Goal: Contribute content: Contribute content

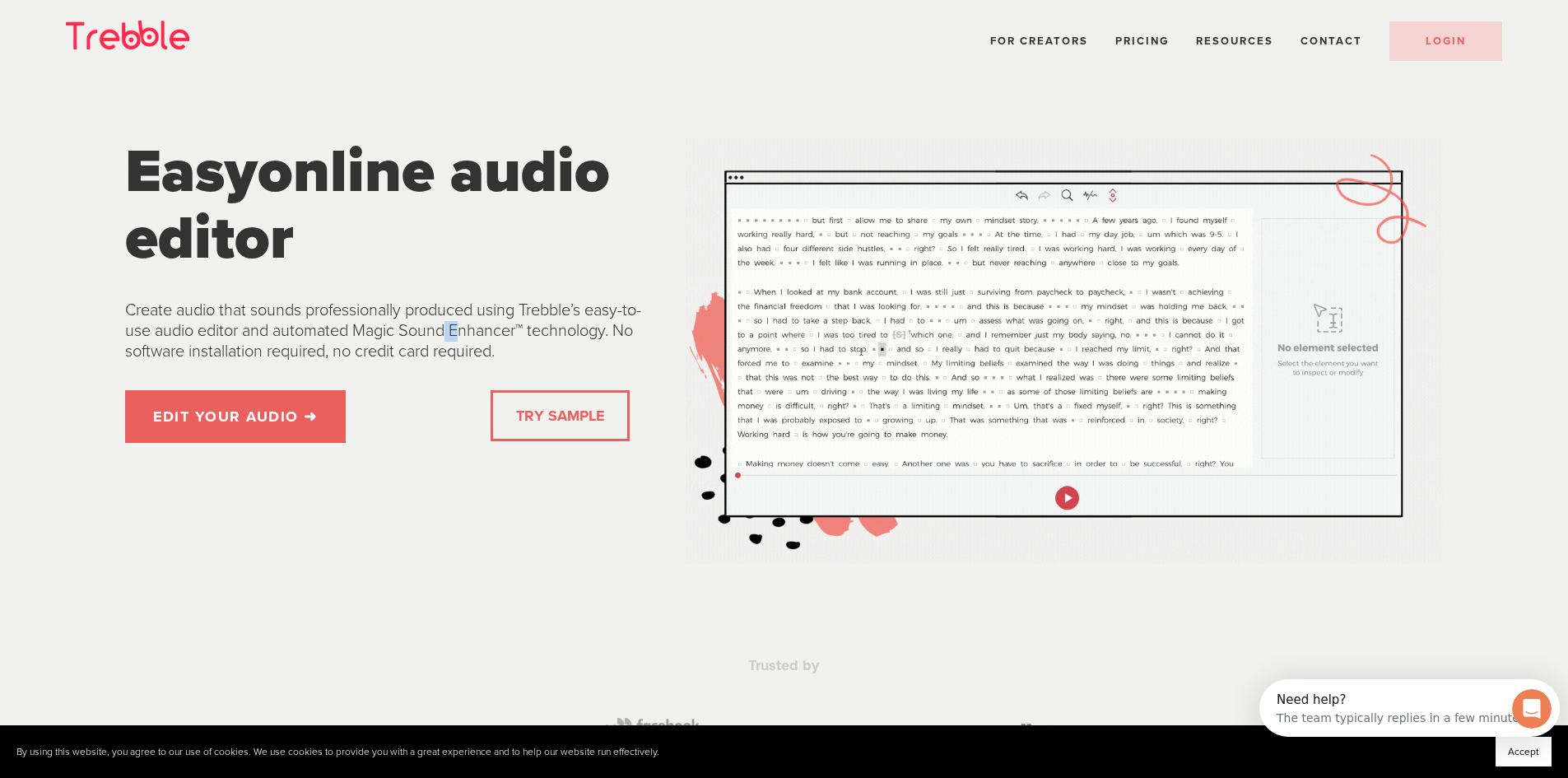
drag, startPoint x: 424, startPoint y: 335, endPoint x: 924, endPoint y: 402, distance: 504.5
click at [648, 371] on div "Create audio that sounds professionally produced using Trebble’s easy-to-use au…" at bounding box center [391, 331] width 561 height 90
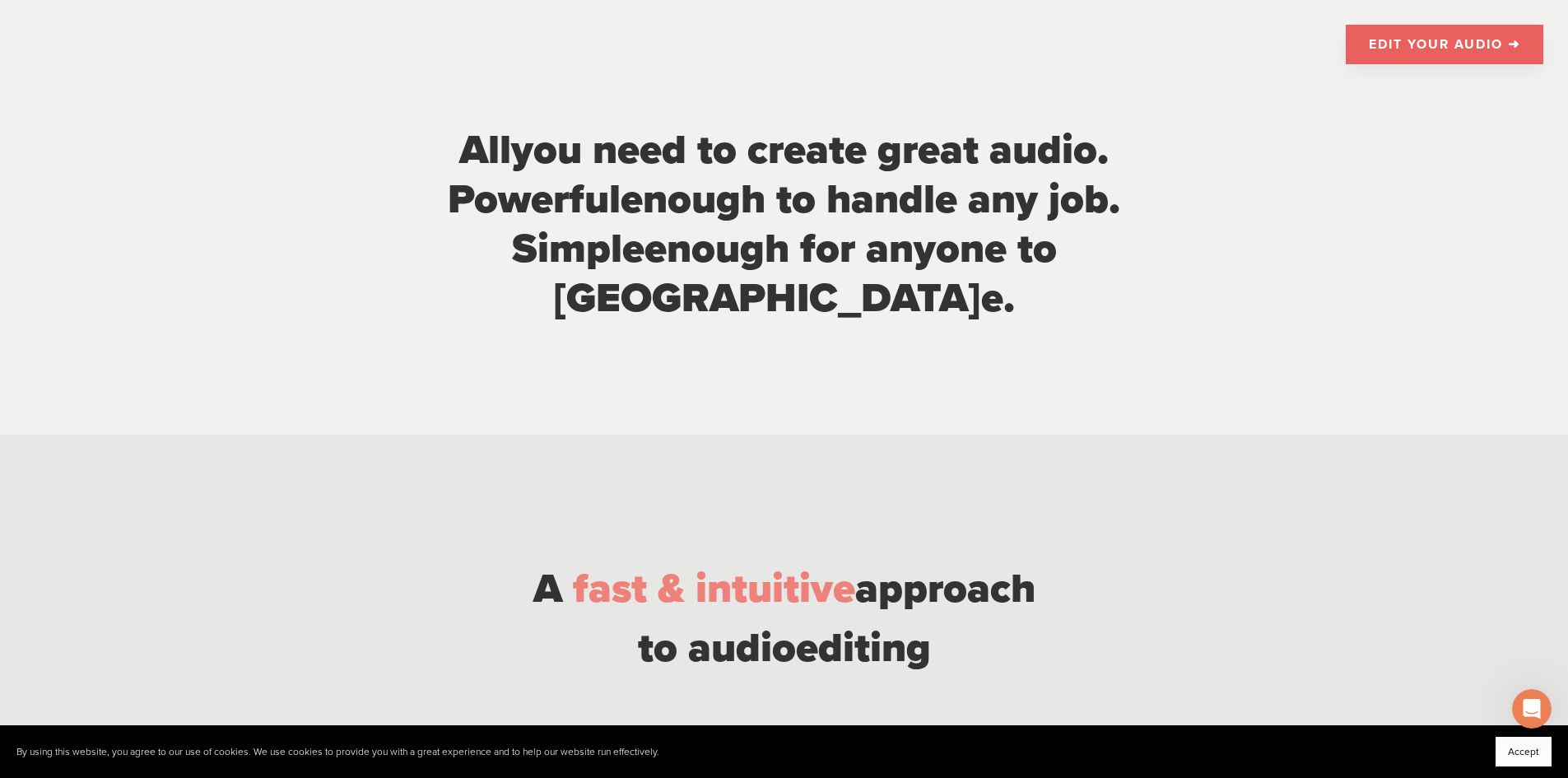
scroll to position [988, 0]
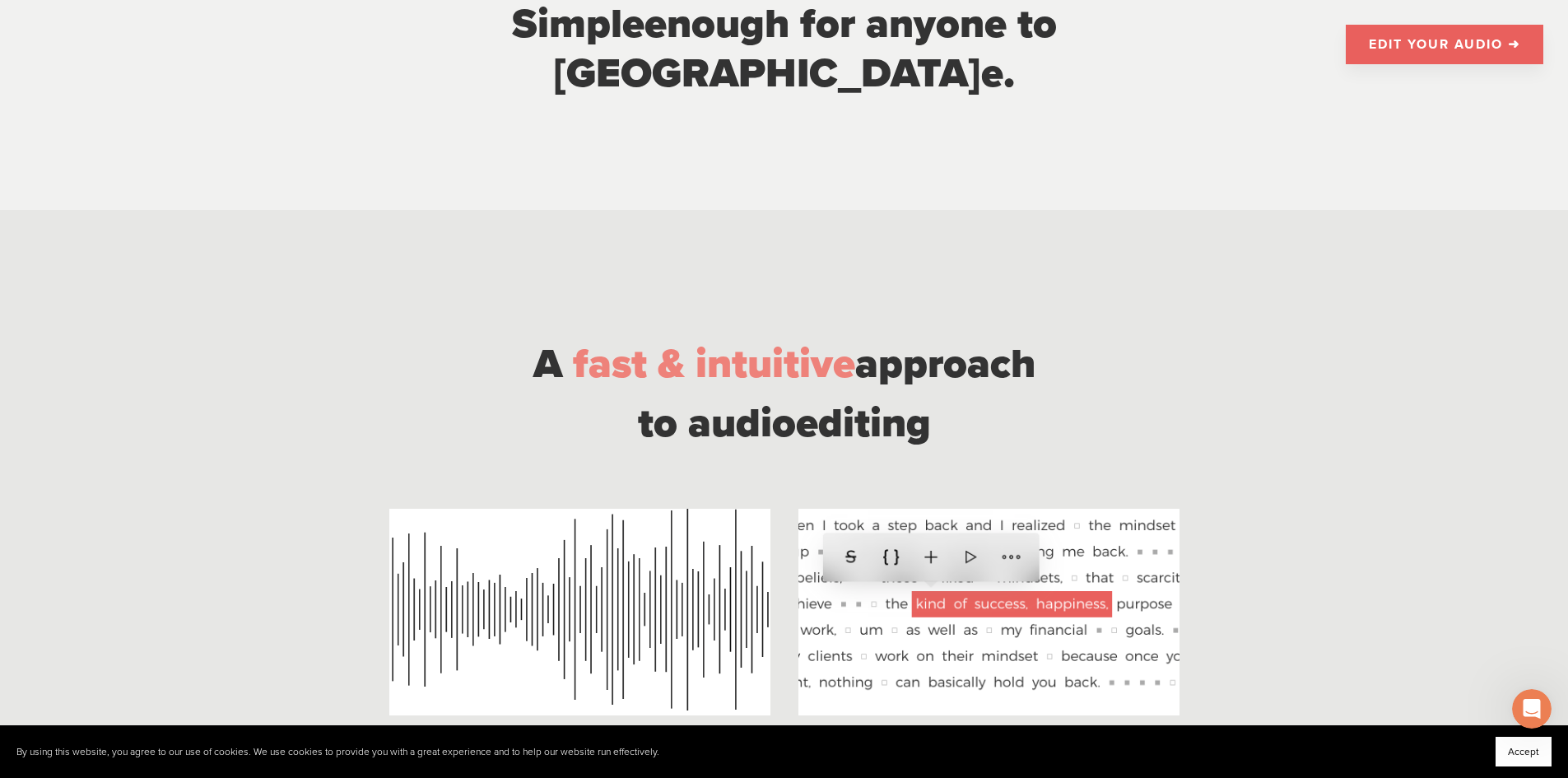
click at [1382, 30] on link "EDIT YOUR AUDIO ➜" at bounding box center [1444, 44] width 198 height 39
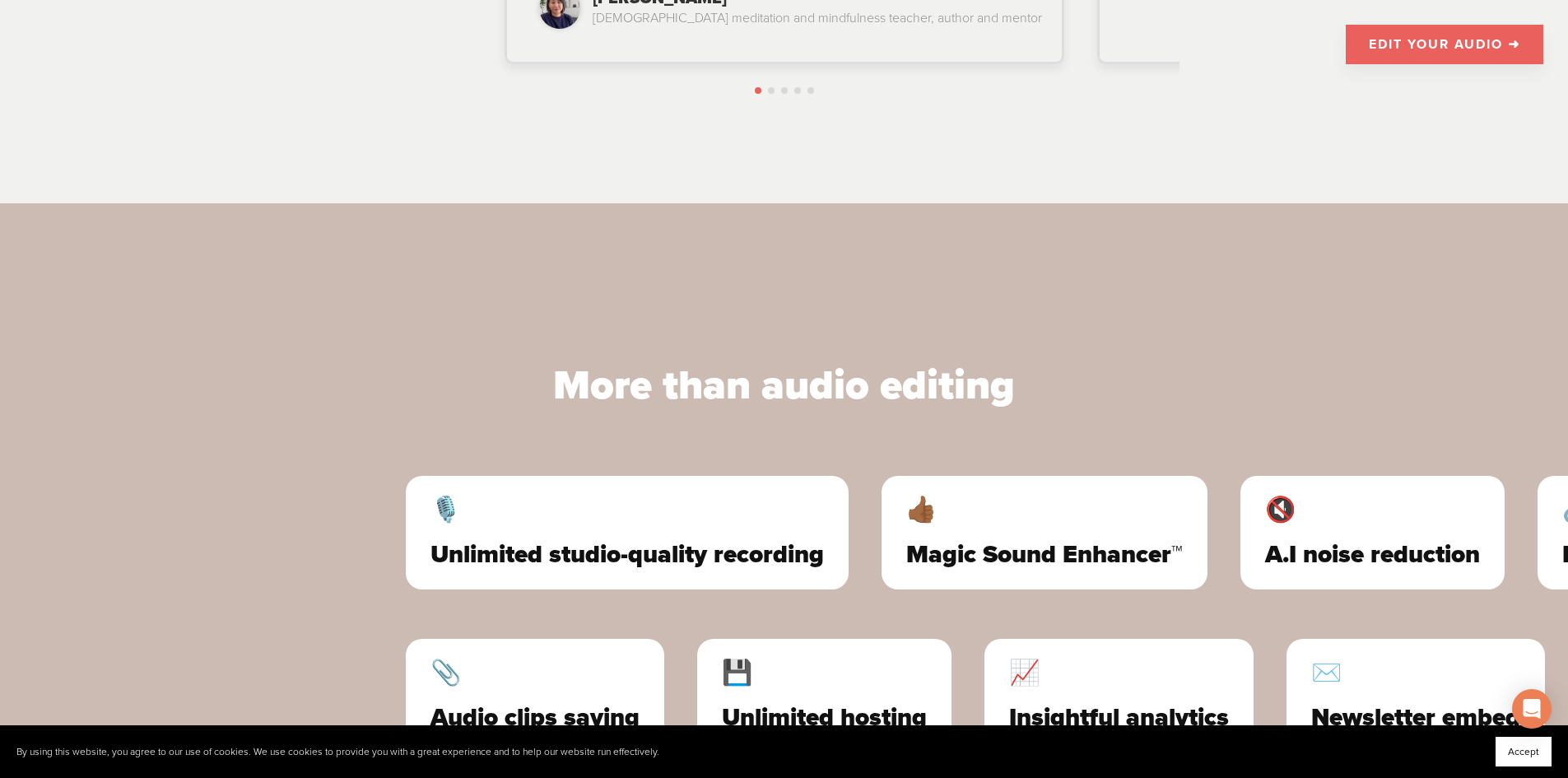
scroll to position [4442, 0]
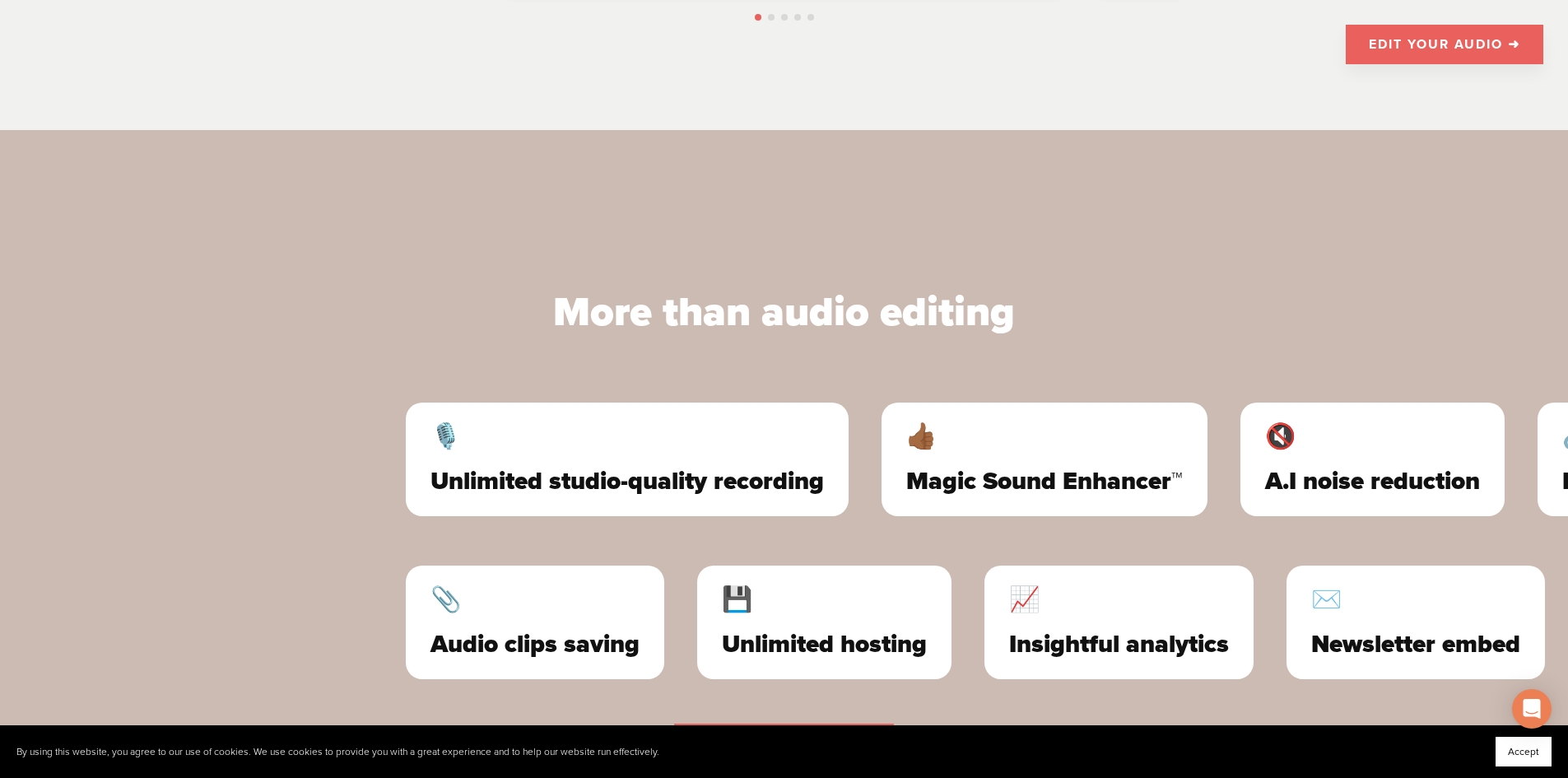
click at [1393, 26] on link "EDIT YOUR AUDIO ➜" at bounding box center [1444, 44] width 198 height 39
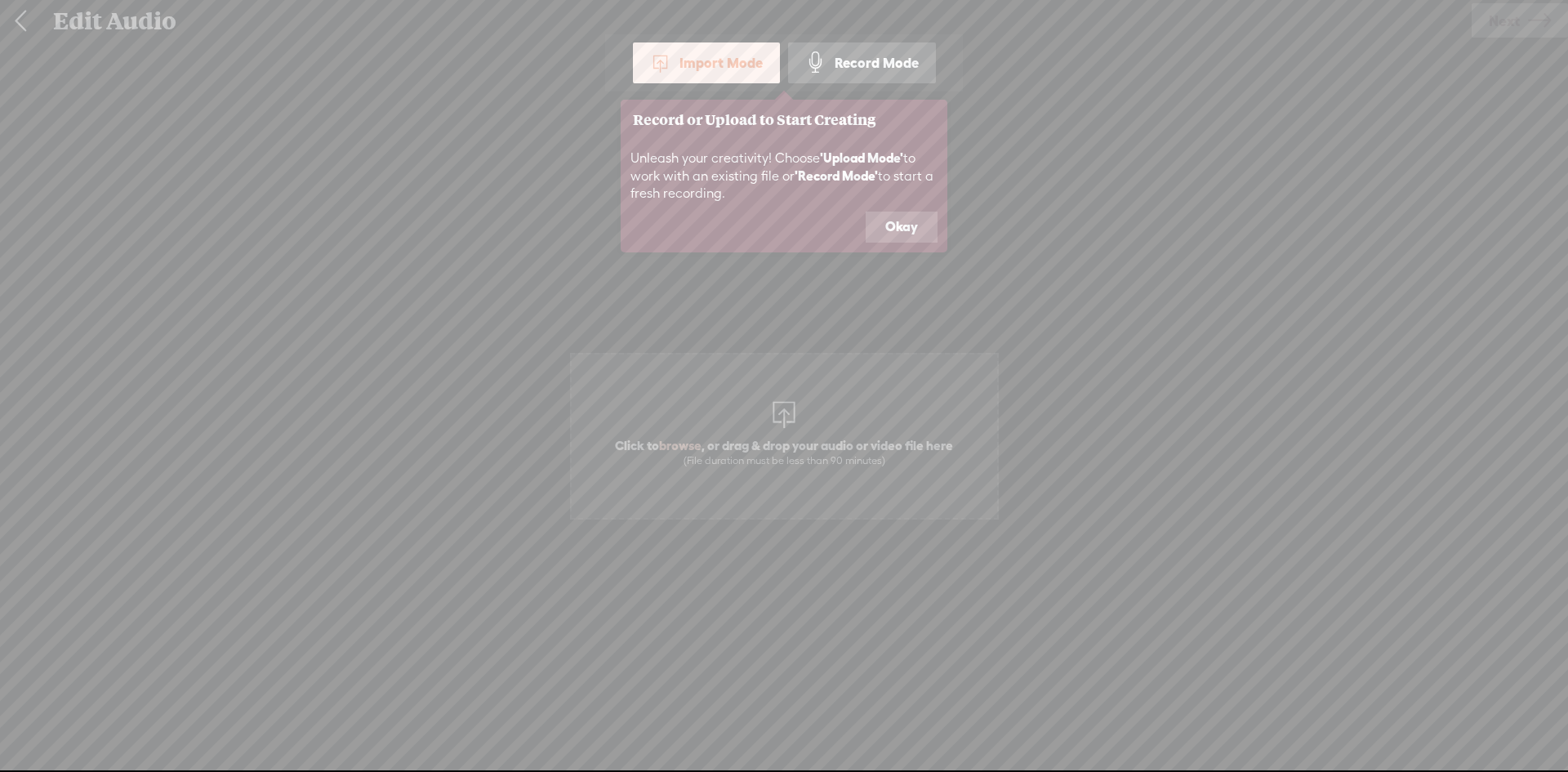
click at [884, 220] on button "Okay" at bounding box center [902, 226] width 72 height 31
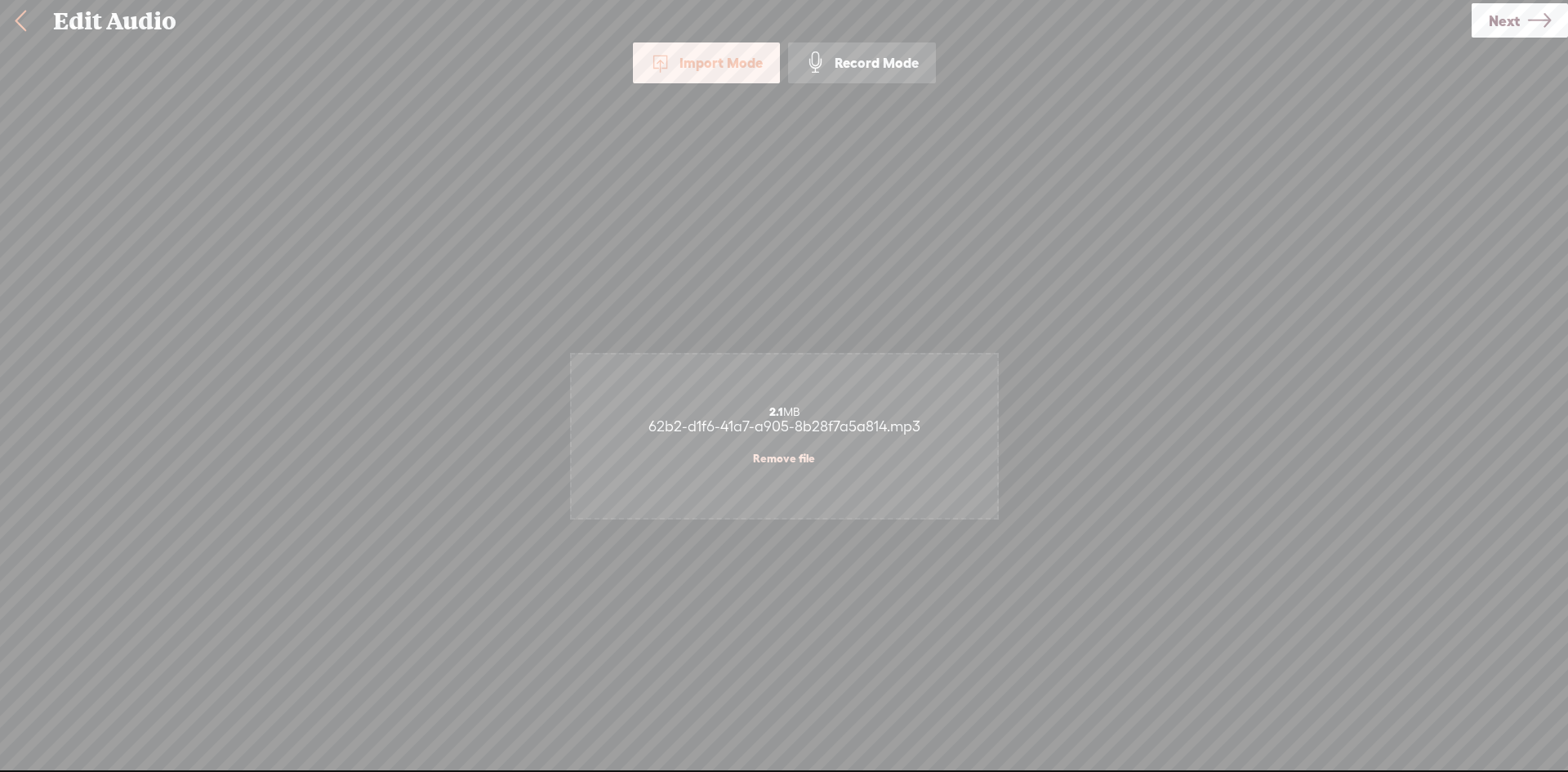
click at [1487, 30] on link "Next" at bounding box center [1520, 20] width 96 height 34
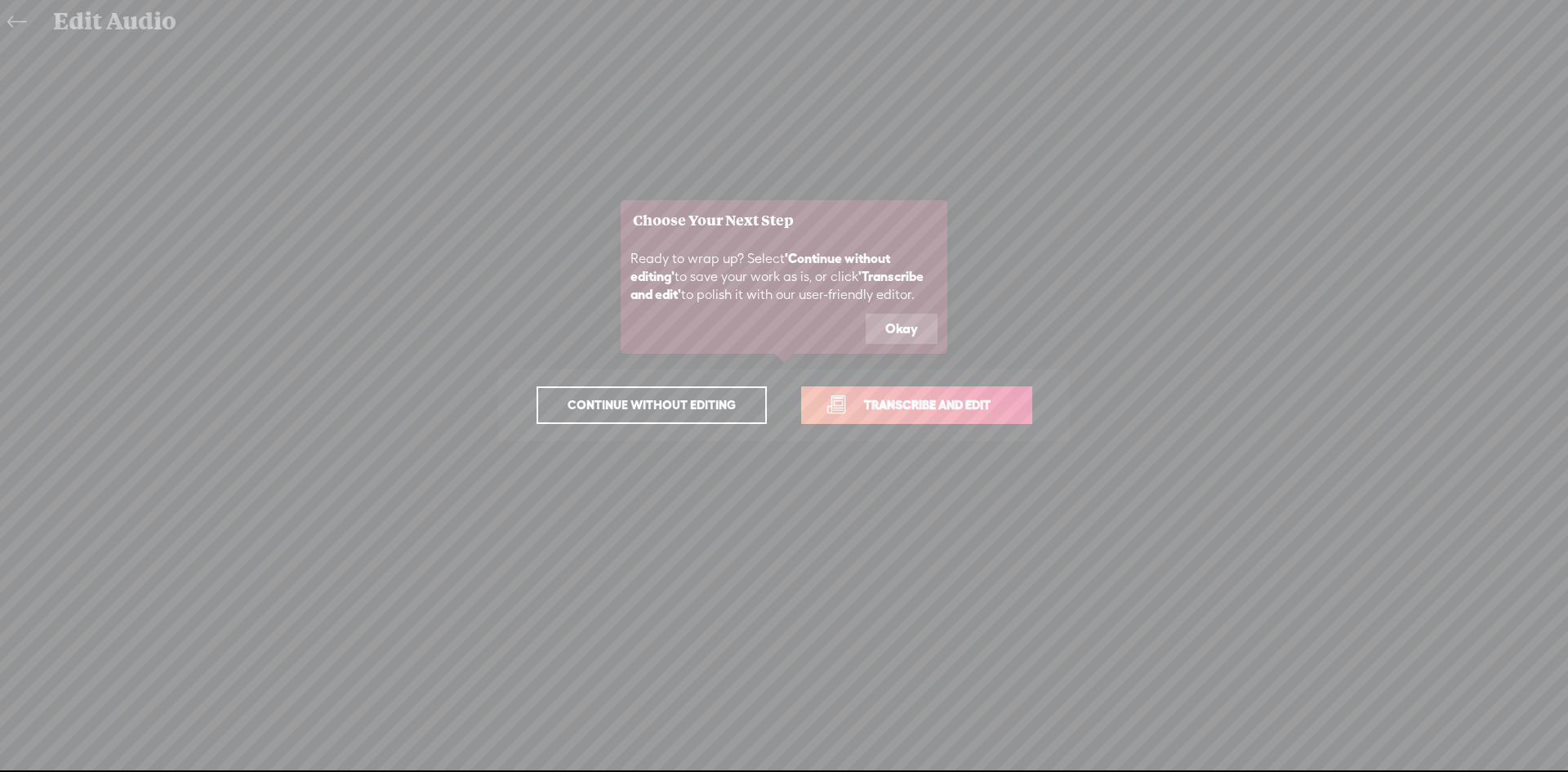
click at [900, 334] on button "Okay" at bounding box center [902, 329] width 72 height 31
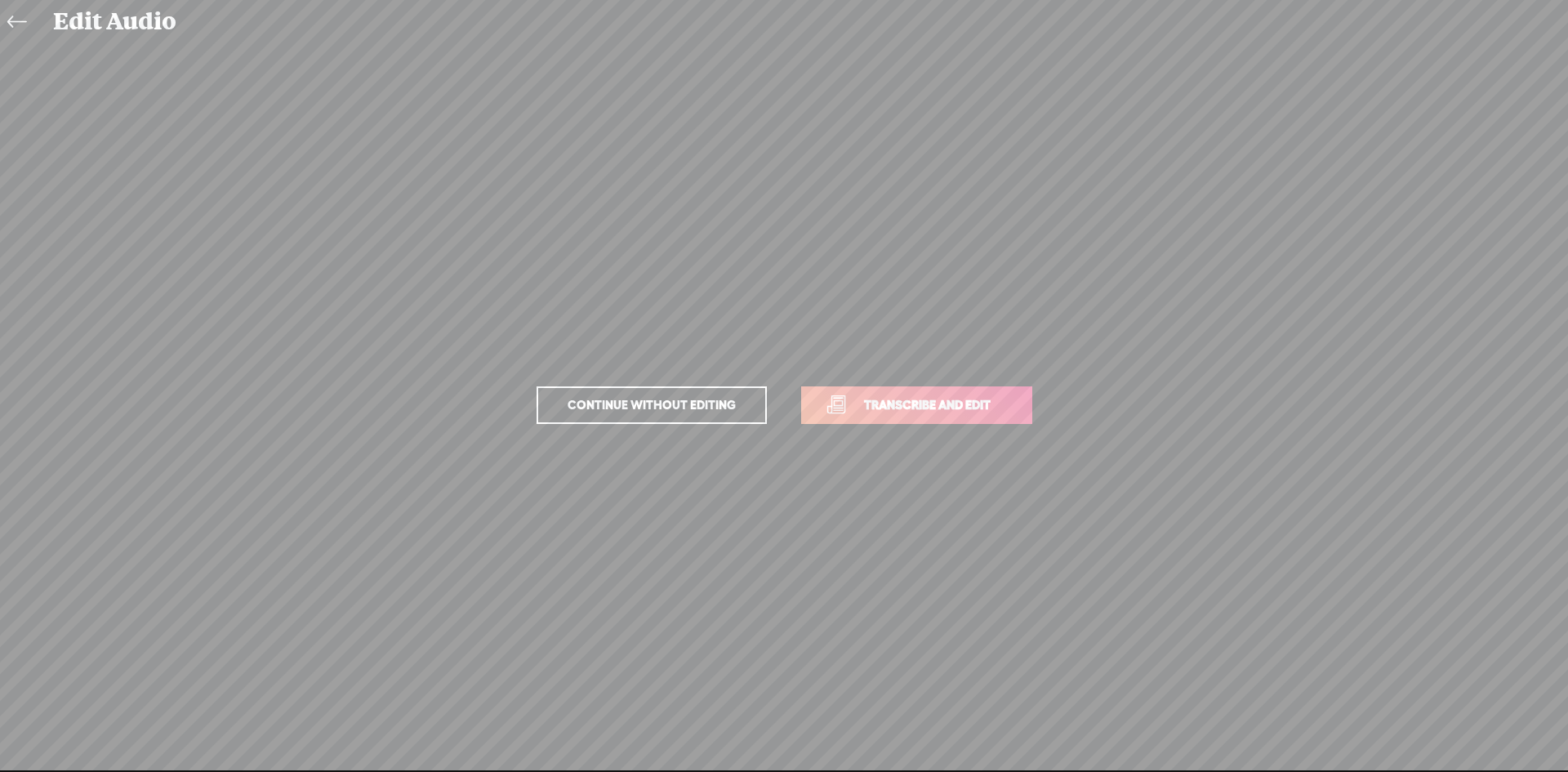
click at [628, 418] on link "Continue without editing" at bounding box center [651, 404] width 230 height 37
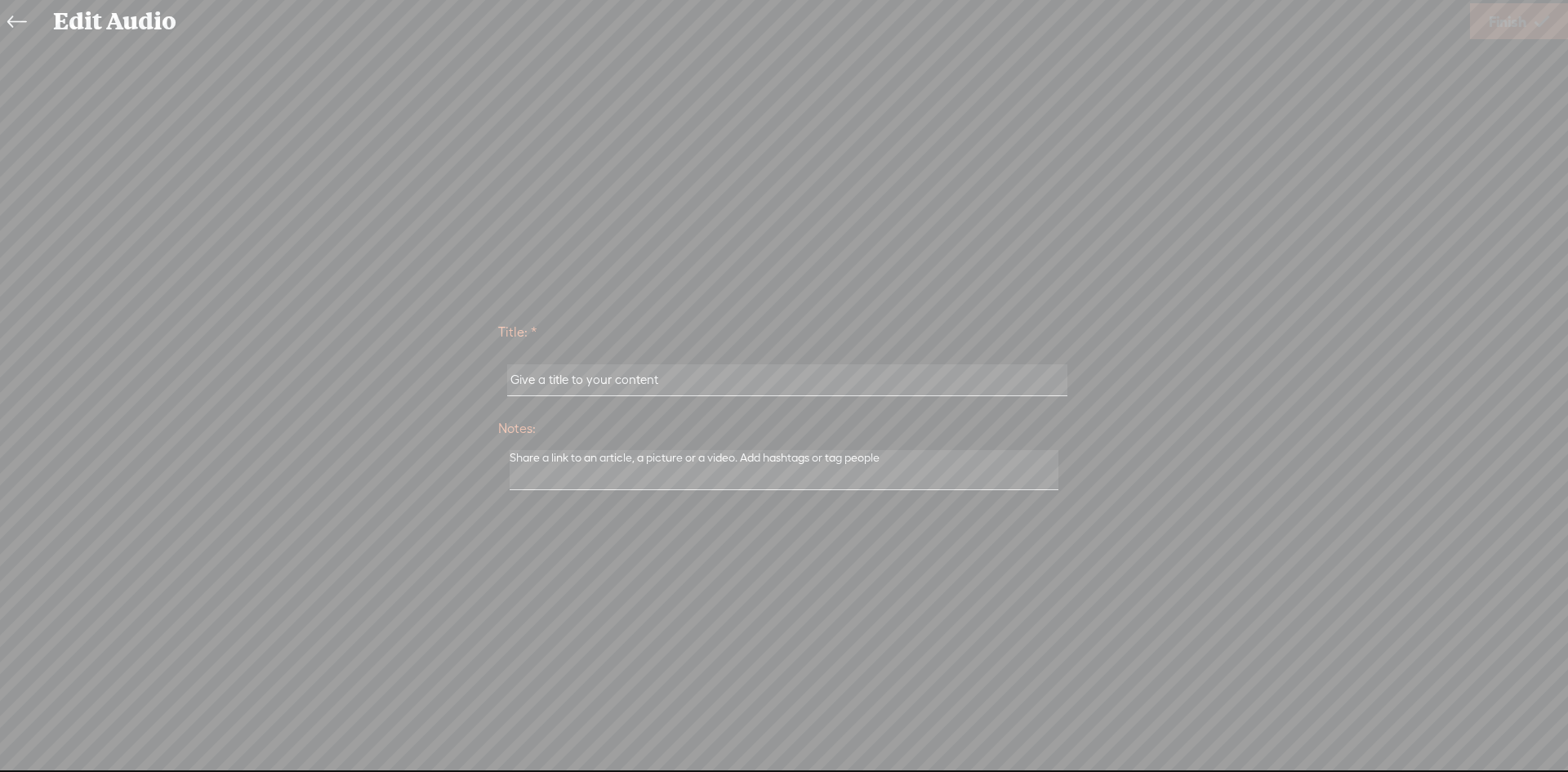
click at [620, 389] on input "text" at bounding box center [787, 380] width 560 height 32
type input "a"
click at [586, 463] on textarea at bounding box center [784, 470] width 549 height 40
type textarea "as"
click at [1512, 17] on span "Finish" at bounding box center [1507, 22] width 37 height 42
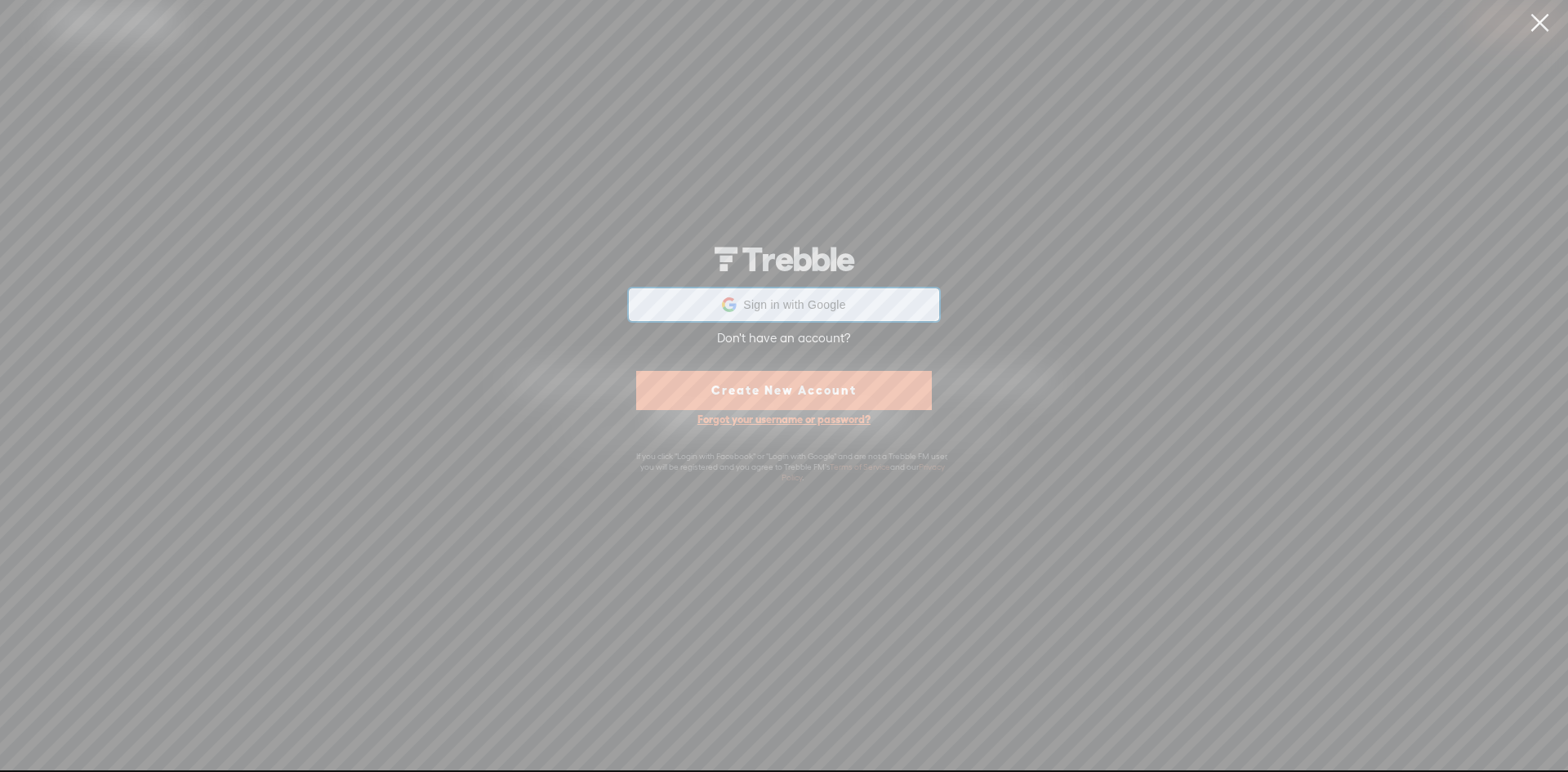
click at [825, 297] on span "Sign in with Google" at bounding box center [794, 304] width 102 height 15
click at [759, 379] on link "Create New Account" at bounding box center [784, 390] width 295 height 39
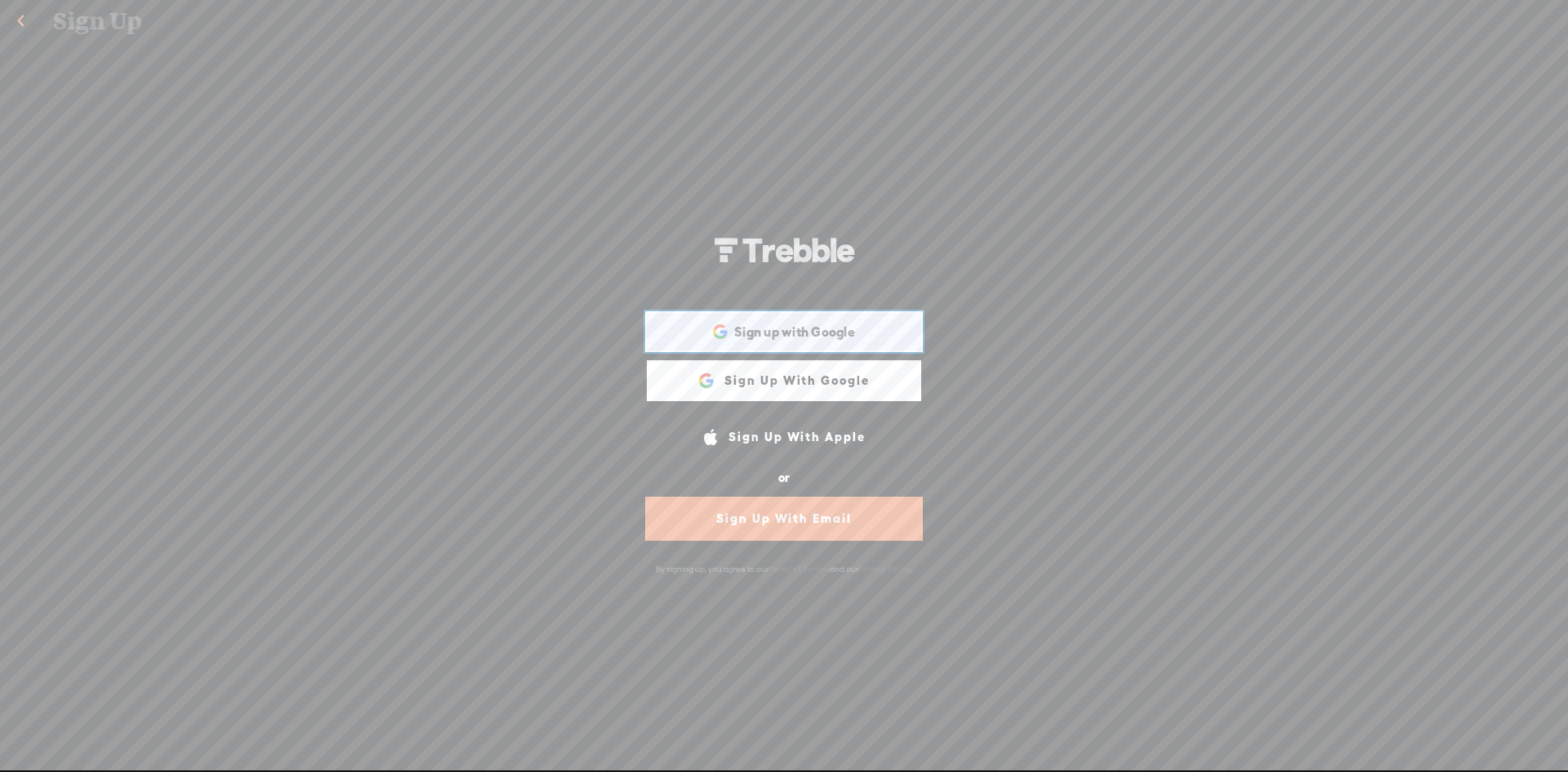
click at [774, 336] on span "Sign up with Google" at bounding box center [794, 332] width 121 height 17
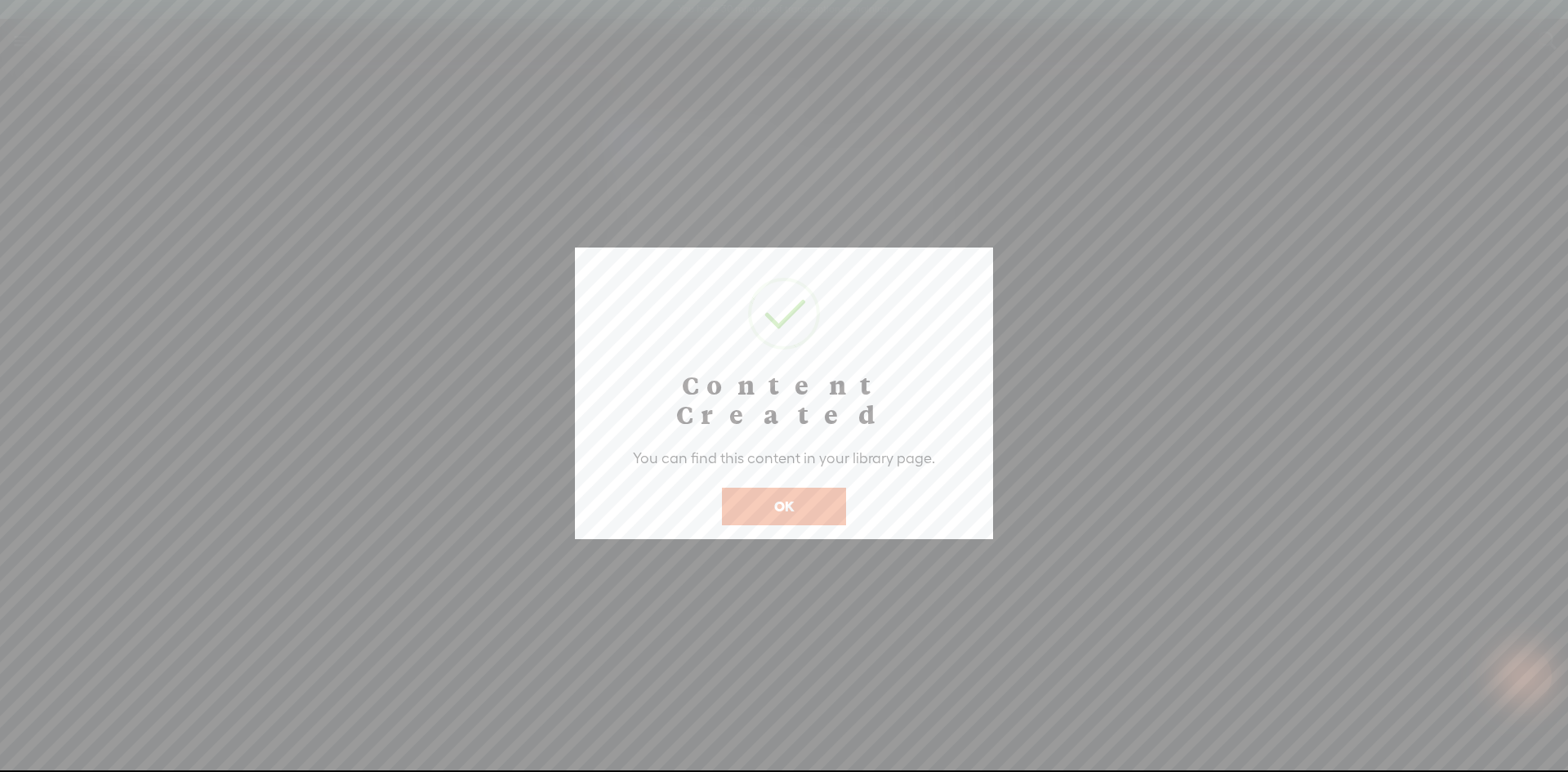
click at [802, 487] on button "OK" at bounding box center [784, 506] width 124 height 37
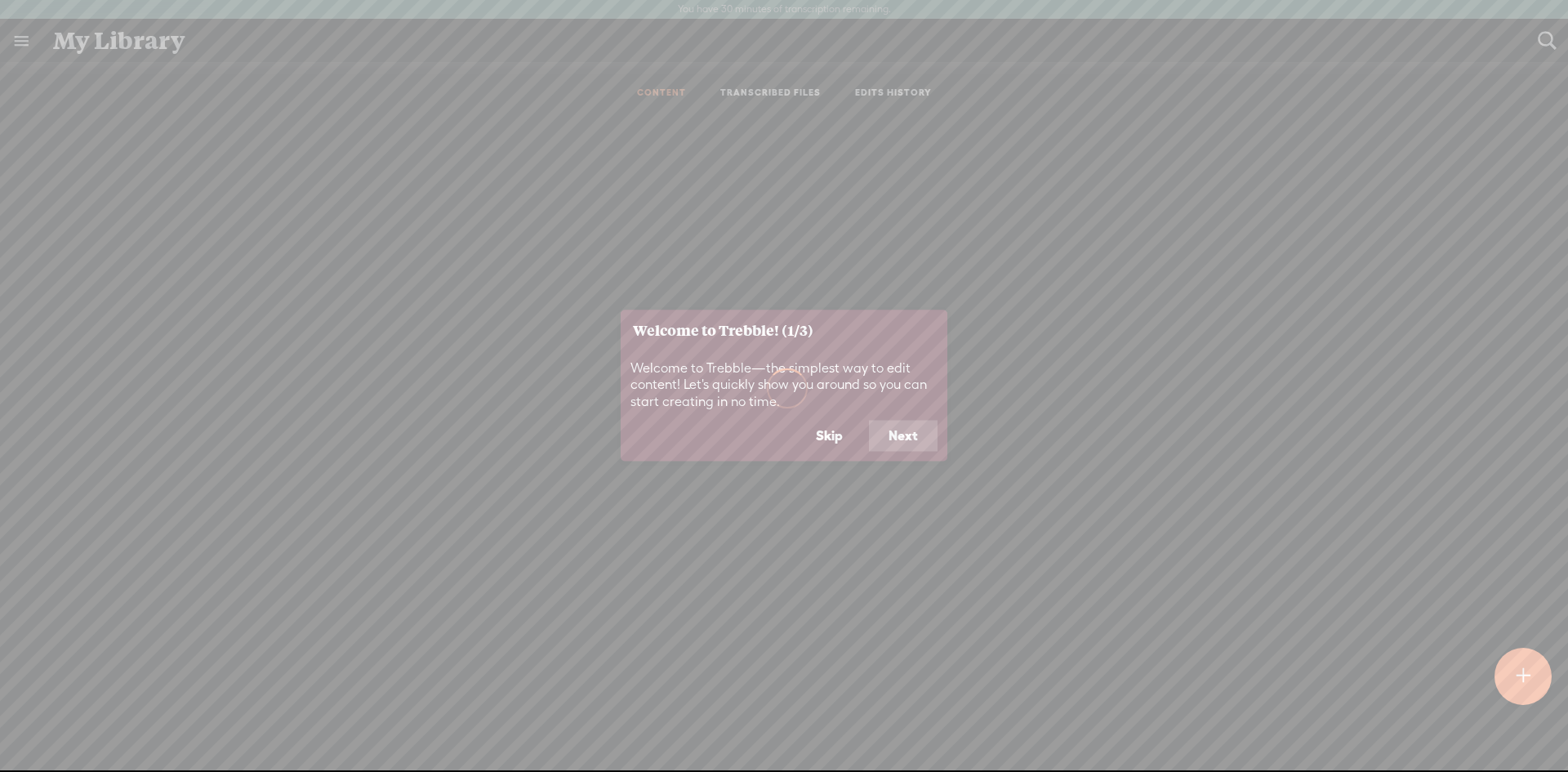
click at [897, 436] on button "Next" at bounding box center [903, 436] width 68 height 31
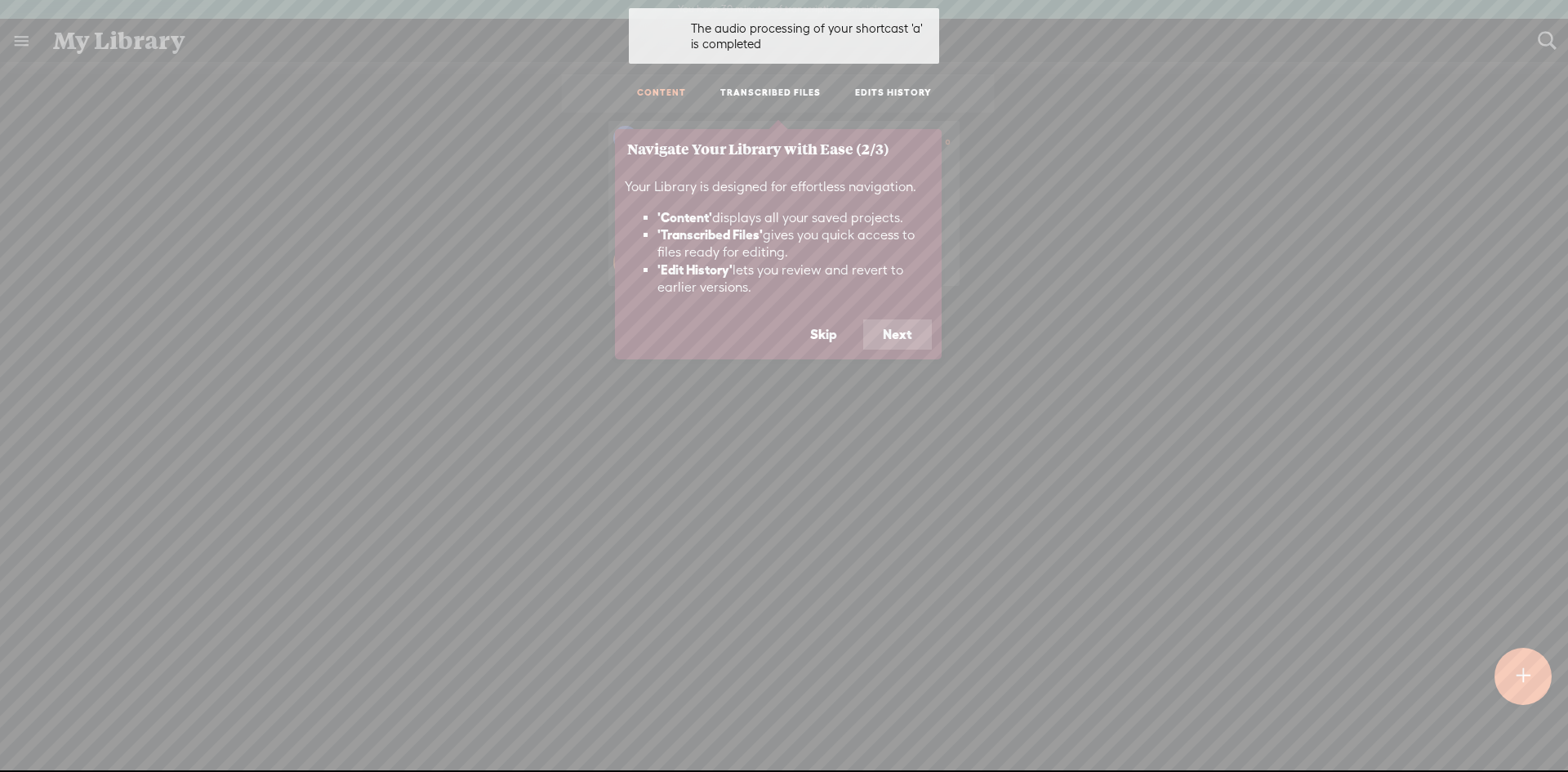
click at [907, 334] on button "Next" at bounding box center [898, 334] width 68 height 31
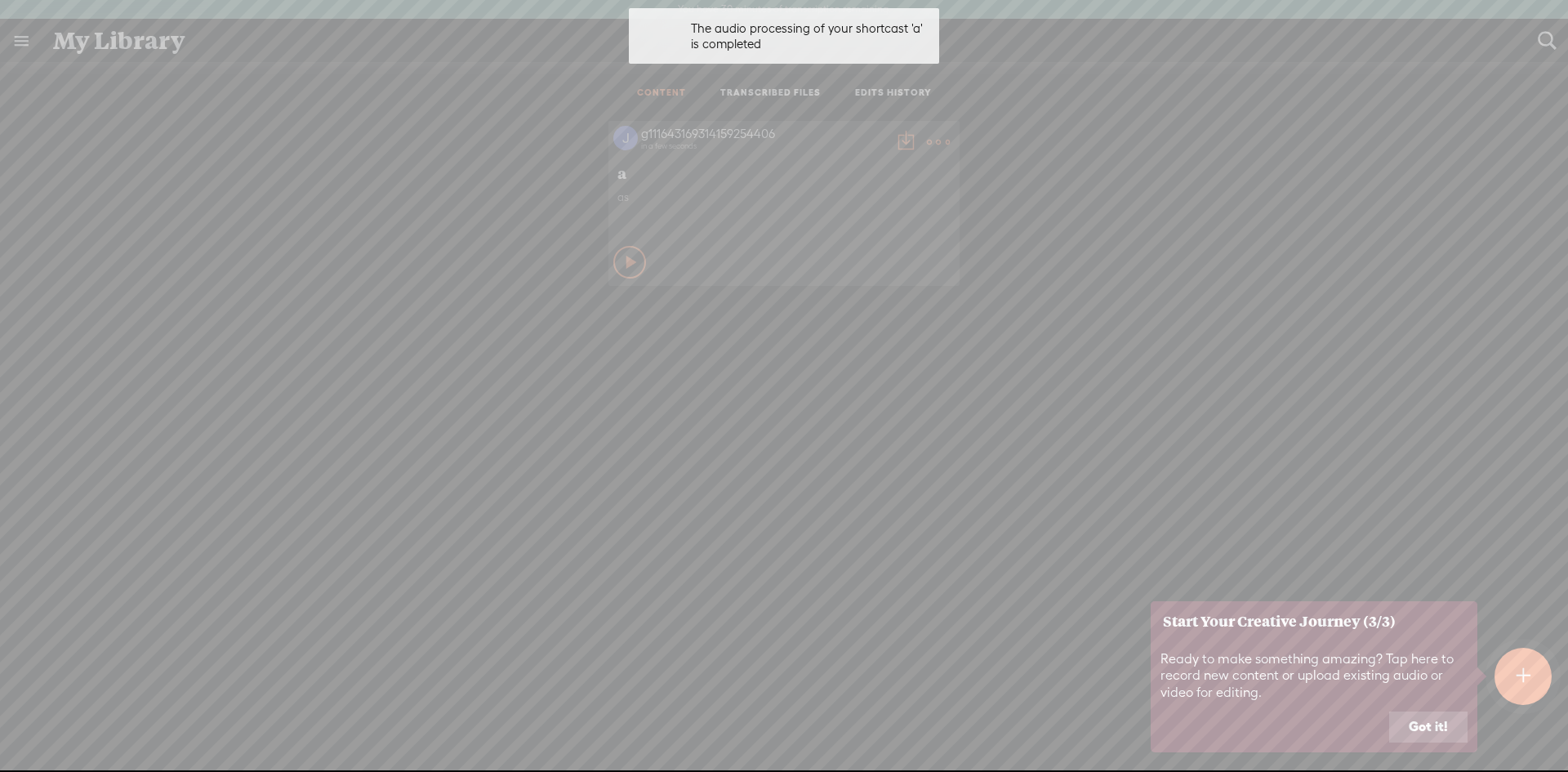
click at [1407, 719] on button "Got it!" at bounding box center [1428, 726] width 78 height 31
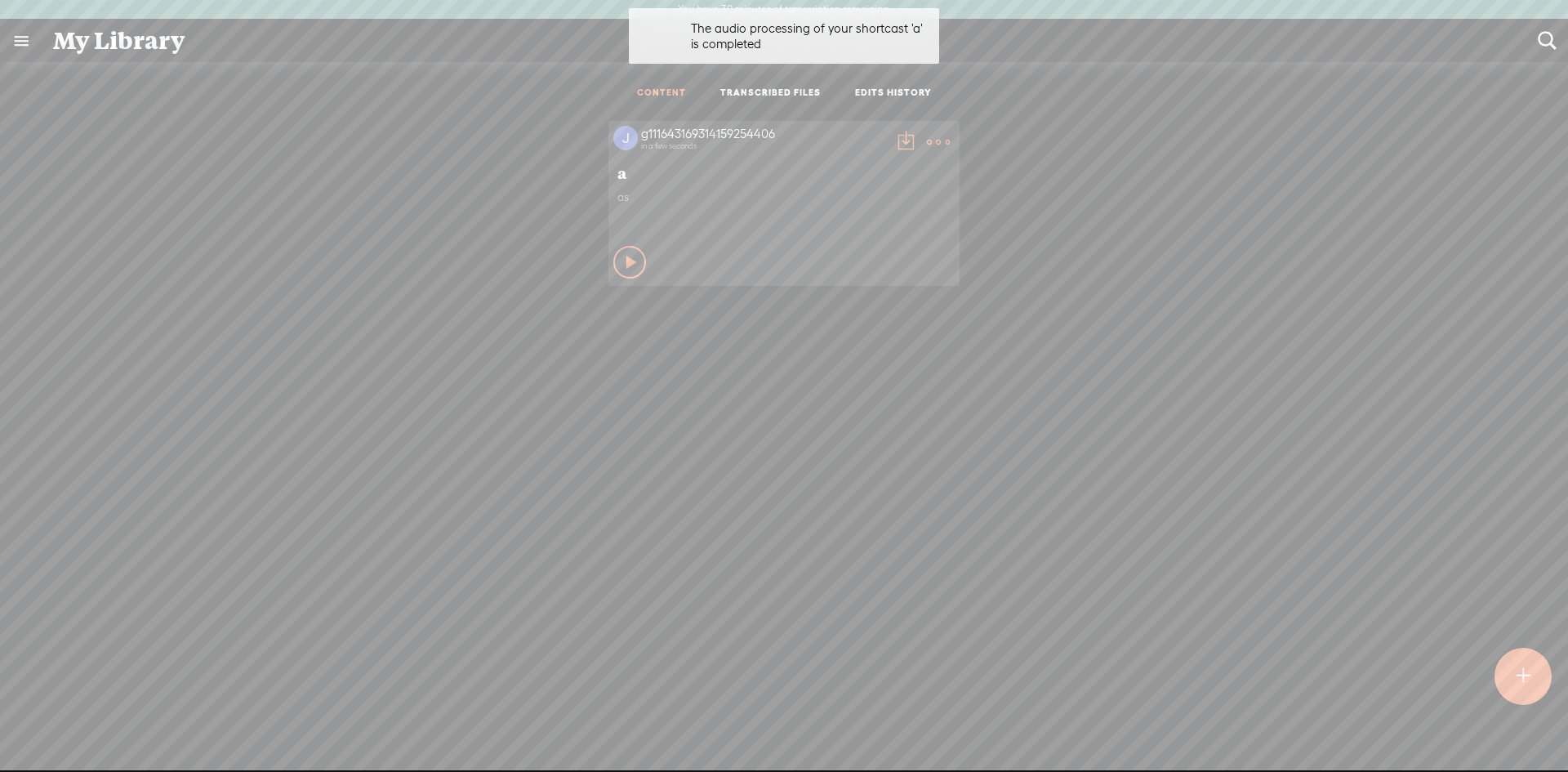
click at [626, 255] on icon at bounding box center [632, 262] width 17 height 17
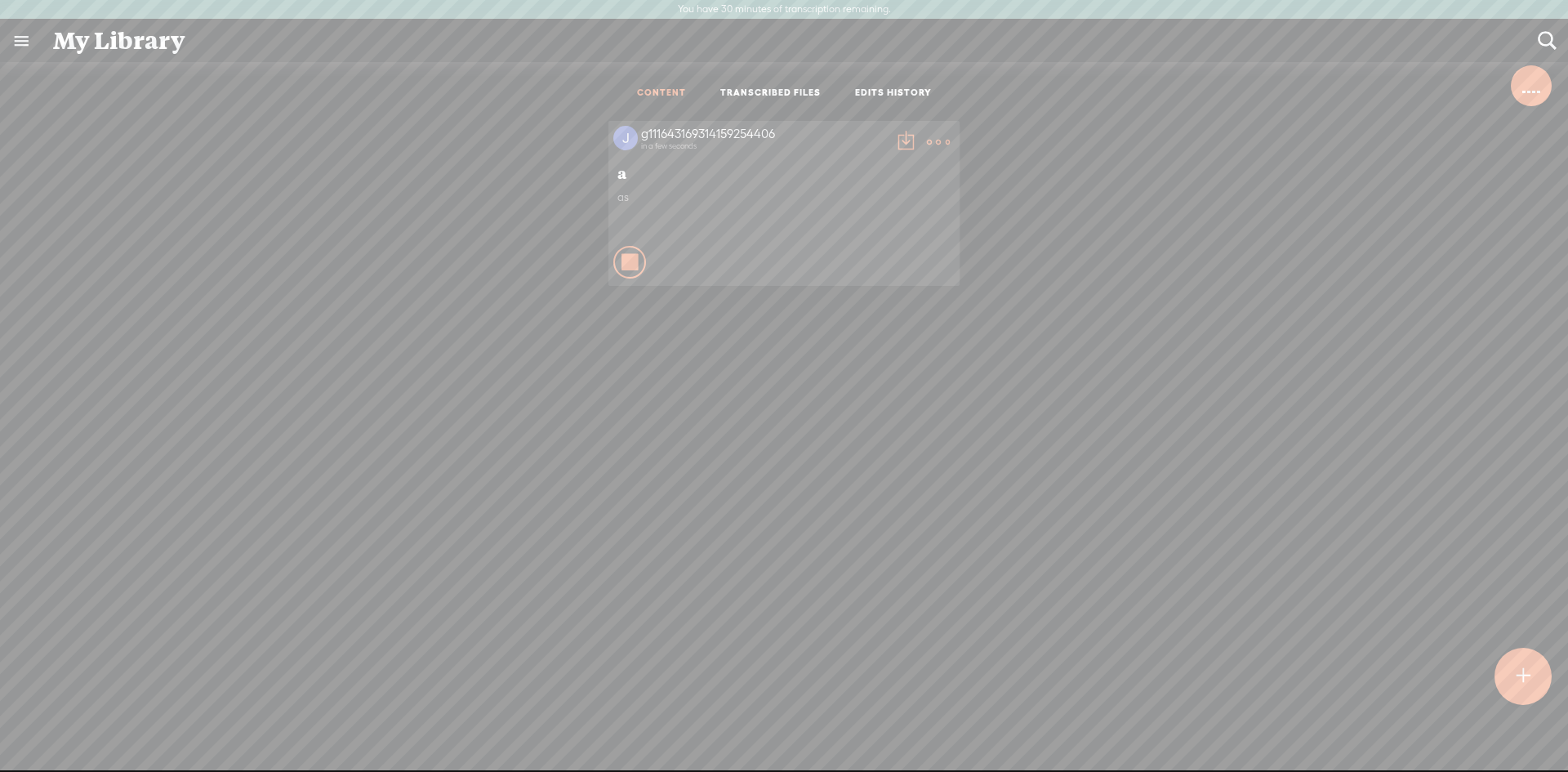
click at [622, 260] on icon at bounding box center [631, 262] width 17 height 17
click at [927, 135] on t at bounding box center [937, 141] width 22 height 22
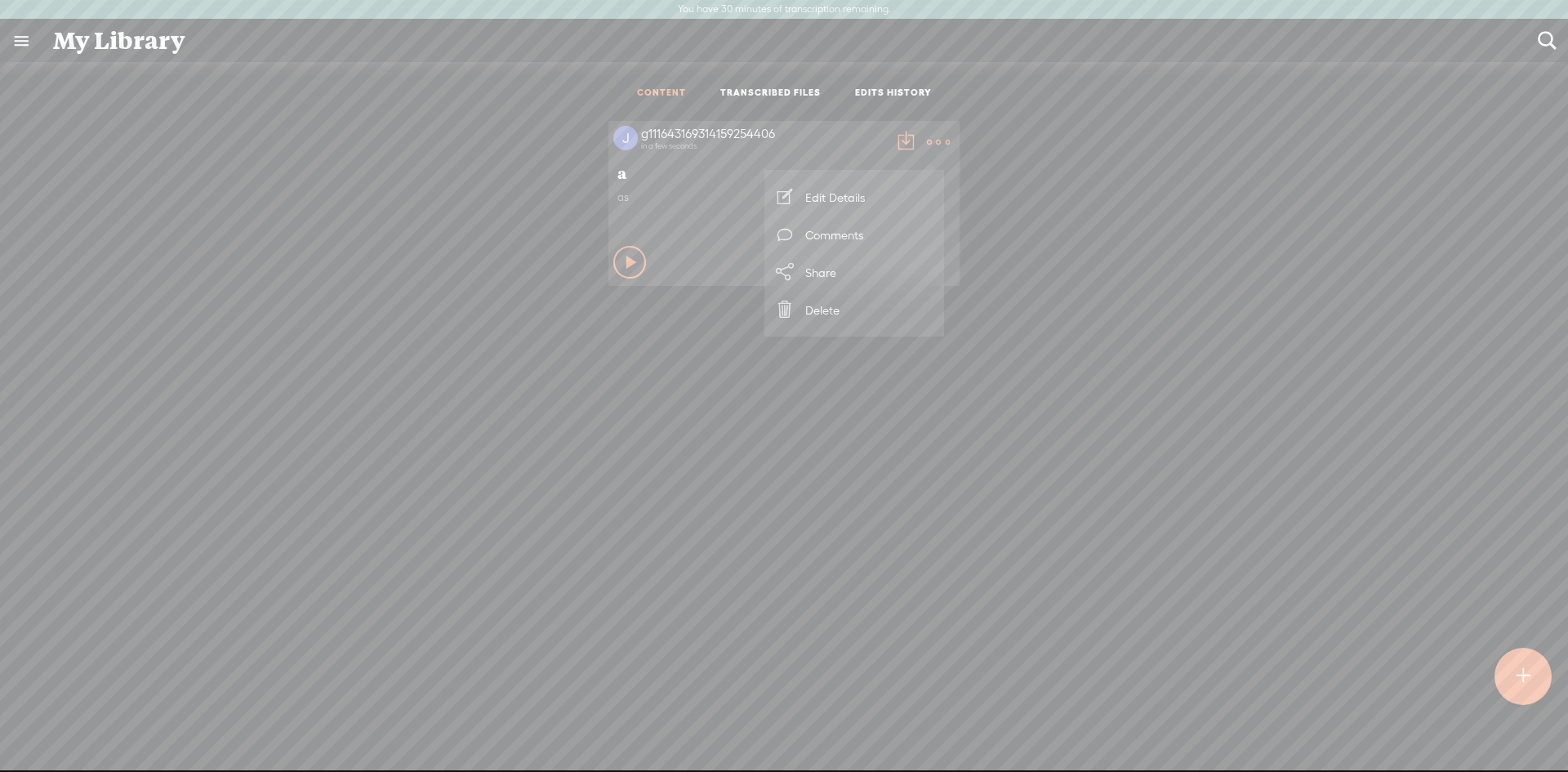
click at [19, 33] on link at bounding box center [21, 41] width 42 height 42
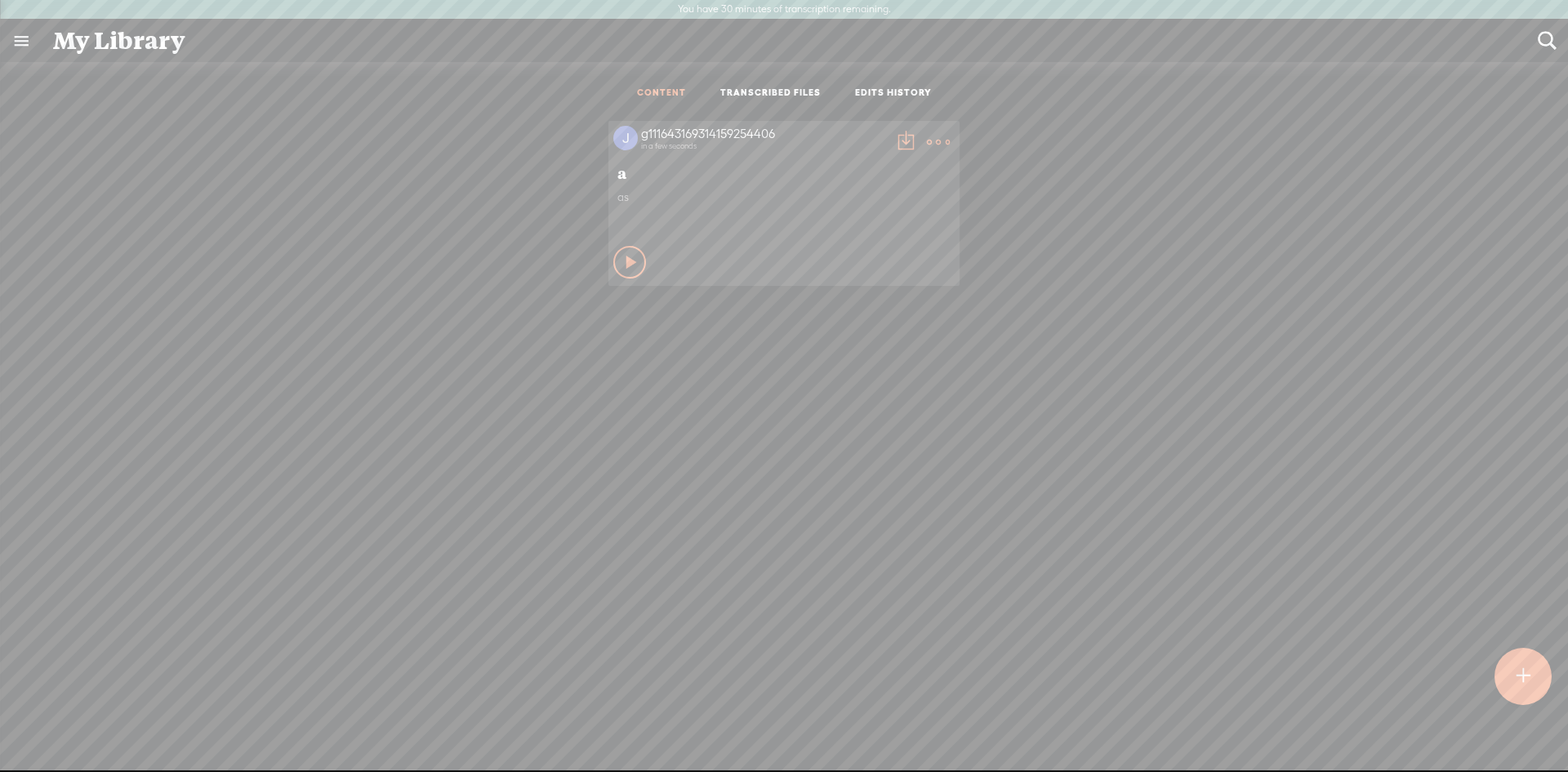
click at [301, 287] on body "You have 30 minutes of transcription remaining. Upgrade to increase your limit …" at bounding box center [784, 385] width 1568 height 770
click at [613, 146] on div "g111643169314159254406 in a few seconds" at bounding box center [784, 141] width 341 height 32
click at [617, 195] on div "as" at bounding box center [784, 215] width 334 height 49
click at [695, 138] on div "g111643169314159254406" at bounding box center [764, 134] width 245 height 17
click at [695, 129] on div "g111643169314159254406" at bounding box center [764, 134] width 245 height 17
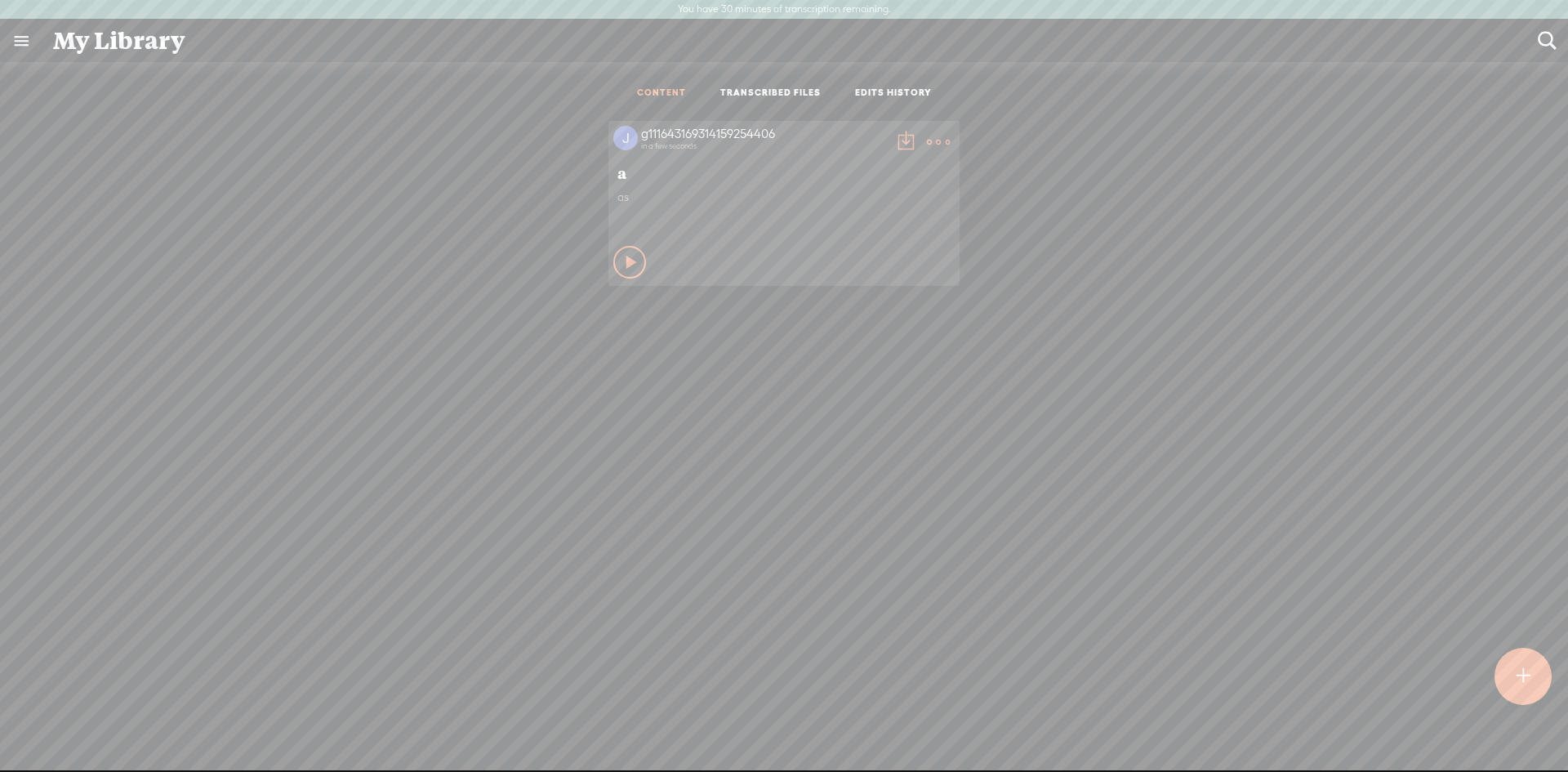
click at [754, 92] on link "TRANSCRIBED FILES" at bounding box center [770, 93] width 101 height 14
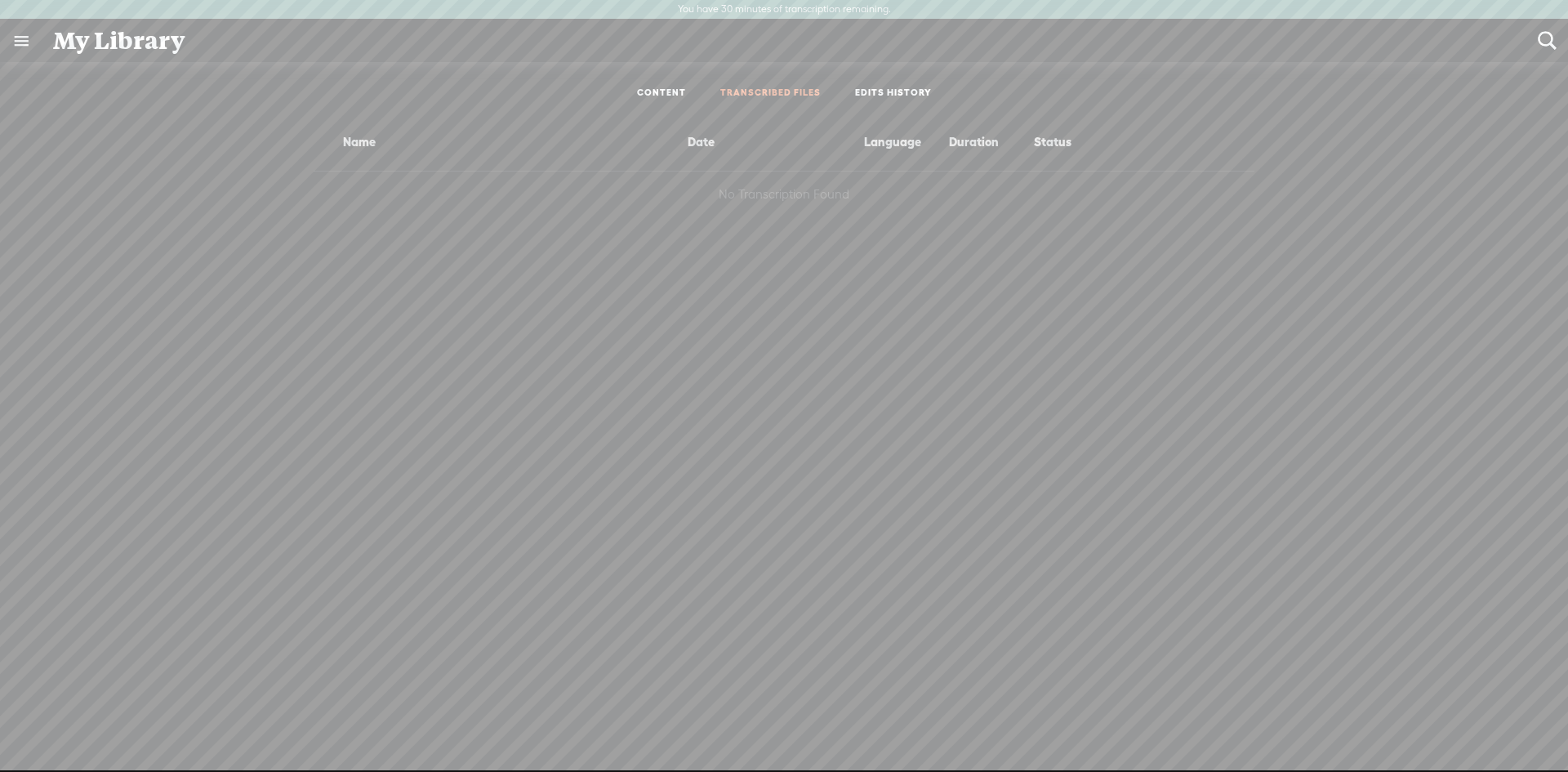
click at [868, 84] on ul "CONTENT TRANSCRIBED FILES EDITS HISTORY" at bounding box center [784, 93] width 433 height 38
click at [672, 82] on ul "CONTENT TRANSCRIBED FILES EDITS HISTORY" at bounding box center [784, 93] width 433 height 38
click at [660, 103] on ul "CONTENT TRANSCRIBED FILES EDITS HISTORY" at bounding box center [784, 93] width 433 height 38
click at [660, 100] on link "CONTENT" at bounding box center [661, 93] width 49 height 14
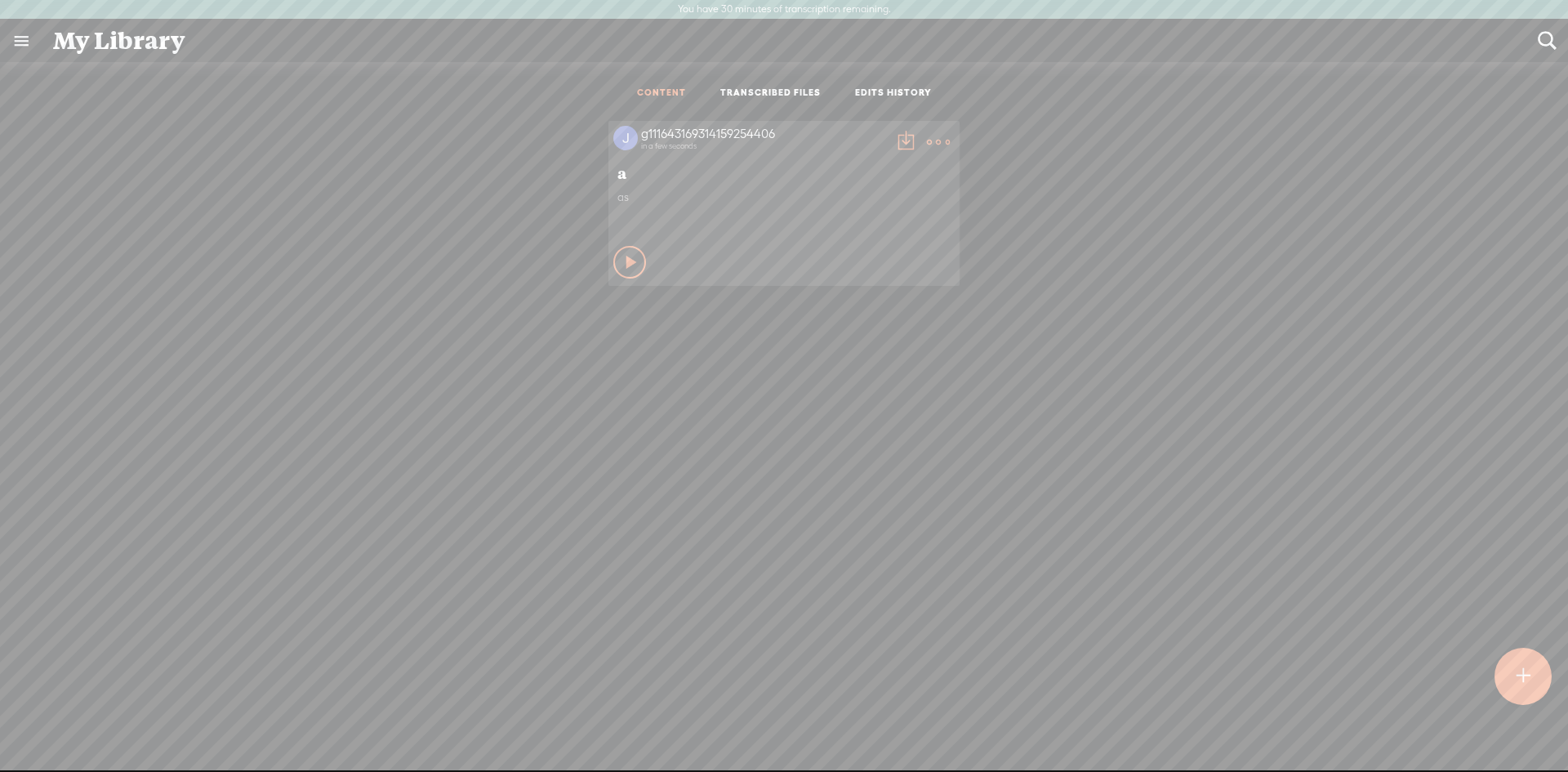
click at [625, 266] on icon at bounding box center [632, 262] width 17 height 17
click at [933, 136] on t at bounding box center [937, 141] width 22 height 22
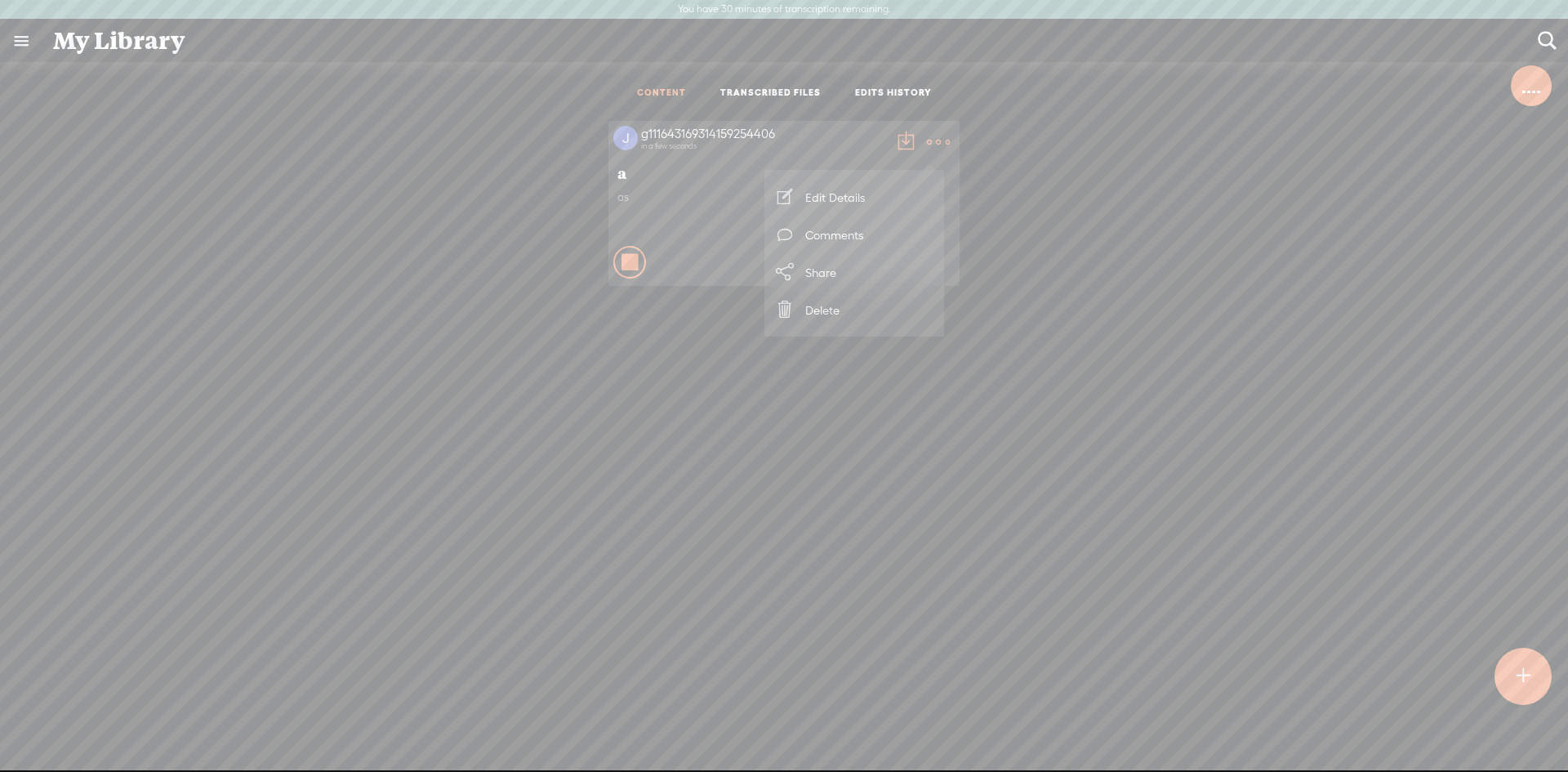
click at [905, 188] on link "Edit Details" at bounding box center [854, 196] width 163 height 37
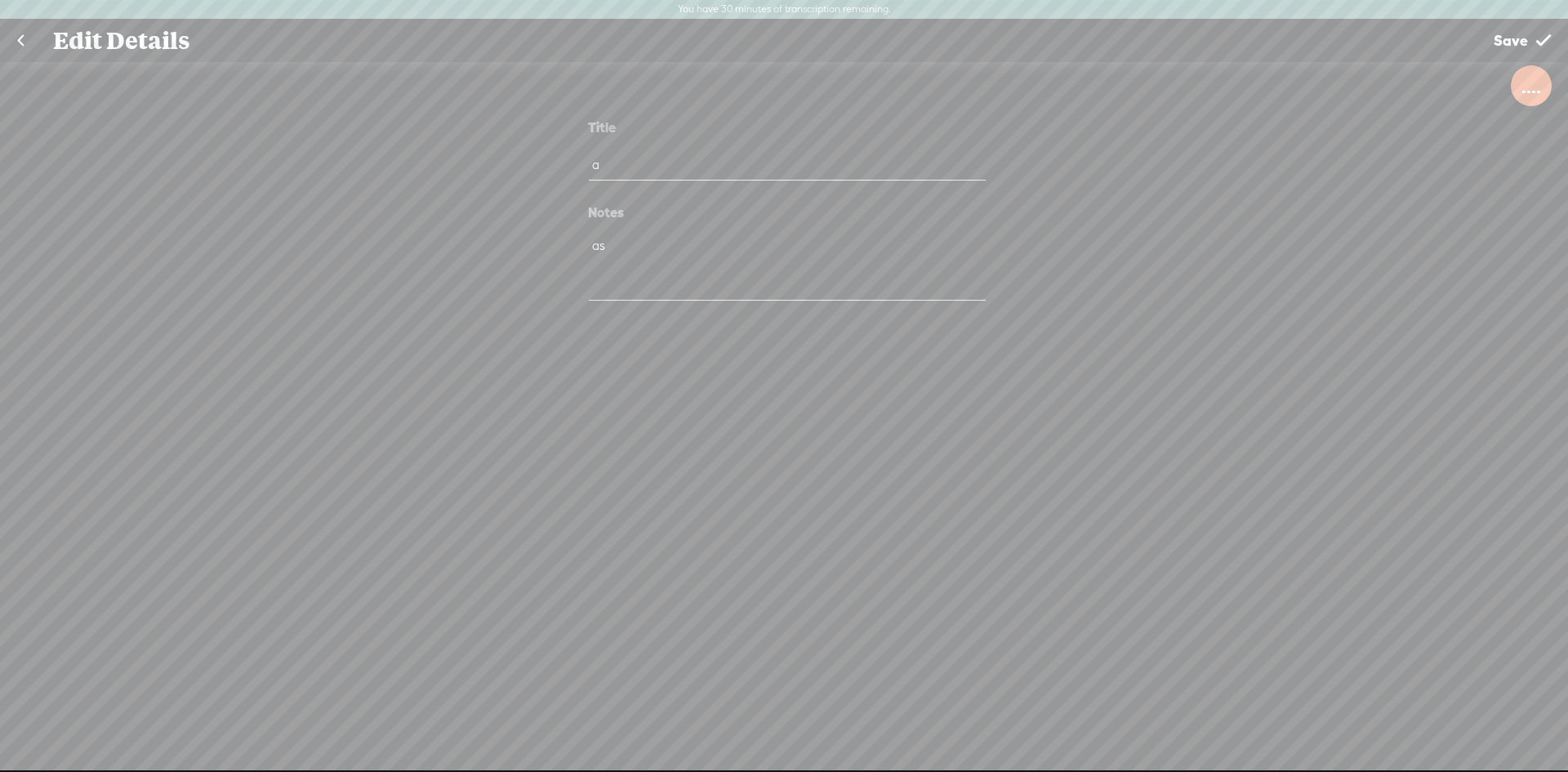
click at [20, 41] on link at bounding box center [20, 41] width 41 height 42
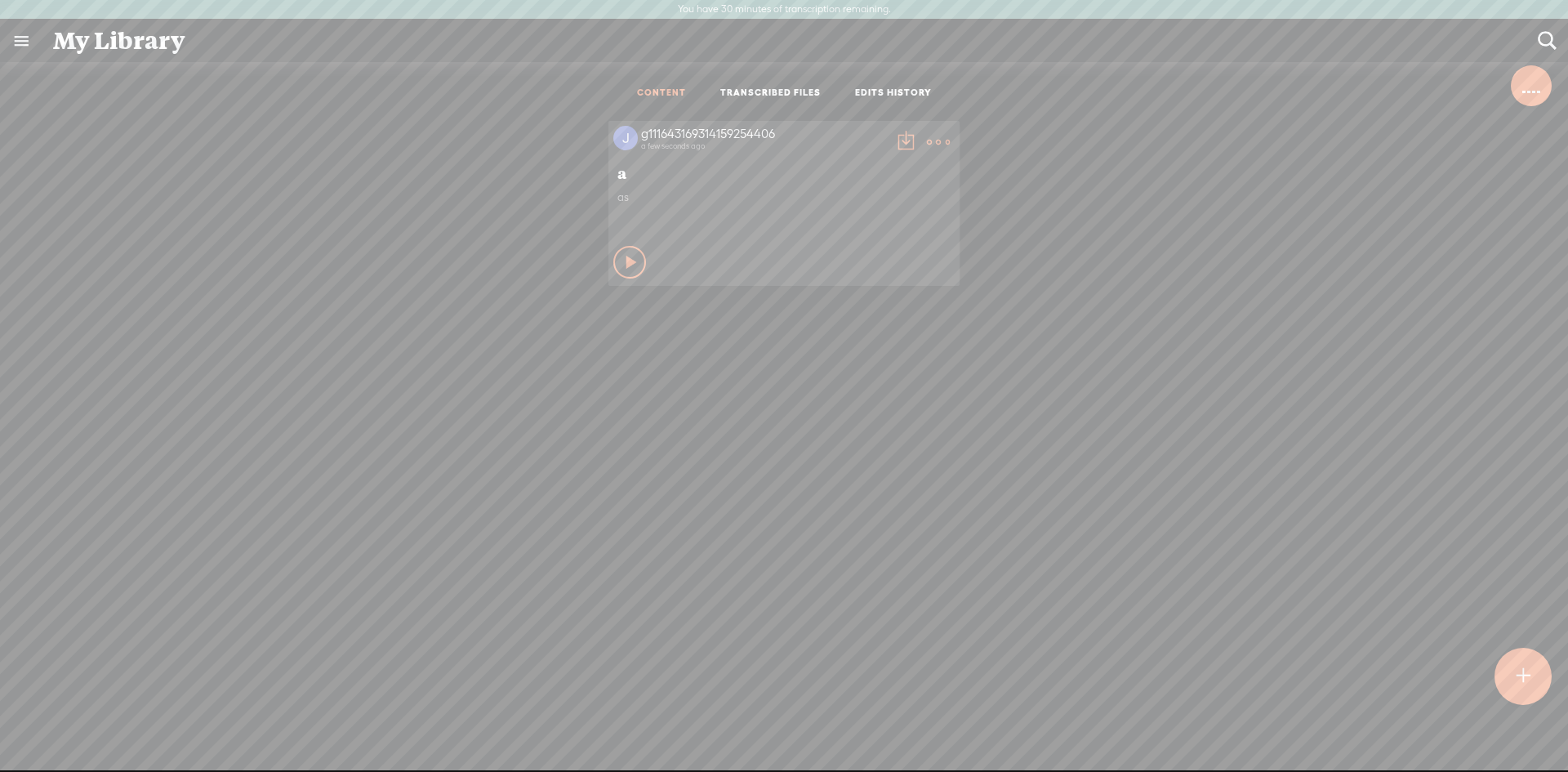
click at [624, 257] on icon at bounding box center [632, 262] width 17 height 17
click at [613, 259] on div "Stop Content" at bounding box center [629, 262] width 32 height 32
click at [927, 137] on t at bounding box center [937, 141] width 22 height 22
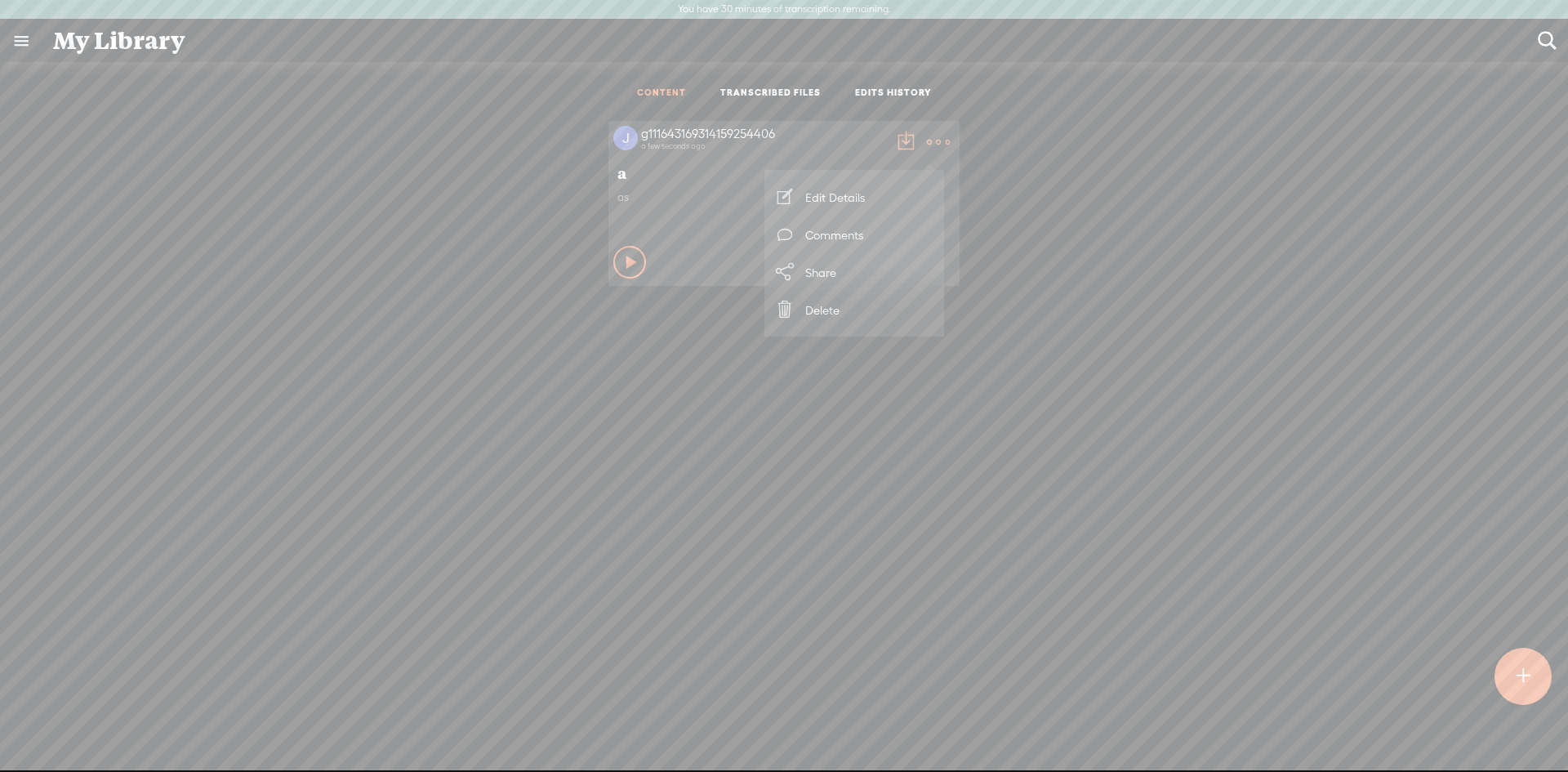
click at [927, 136] on t at bounding box center [937, 141] width 22 height 22
click at [690, 126] on div "g111643169314159254406" at bounding box center [764, 134] width 245 height 17
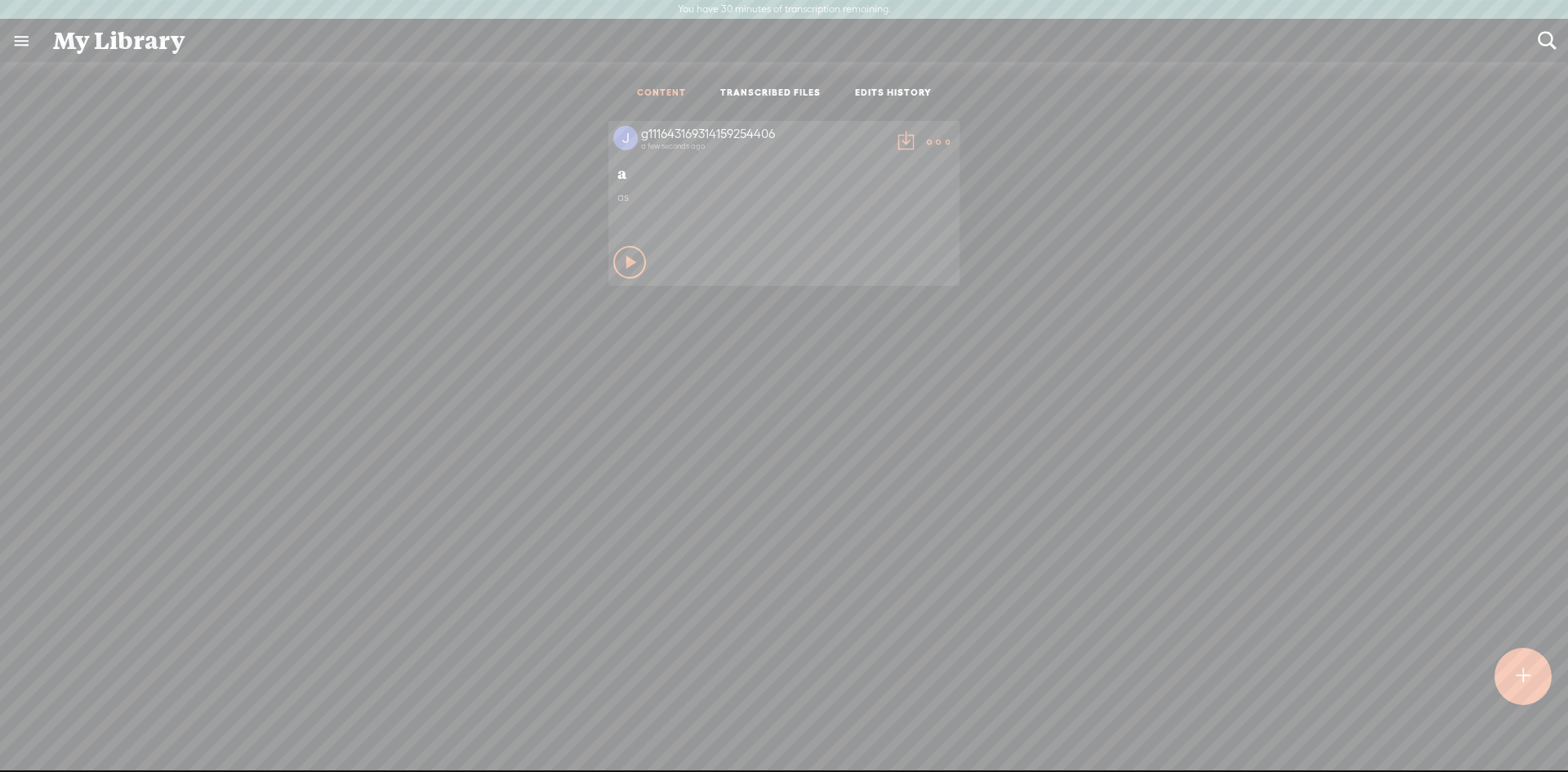
click at [779, 87] on link "TRANSCRIBED FILES" at bounding box center [770, 93] width 101 height 14
